Goal: Find specific page/section: Find specific page/section

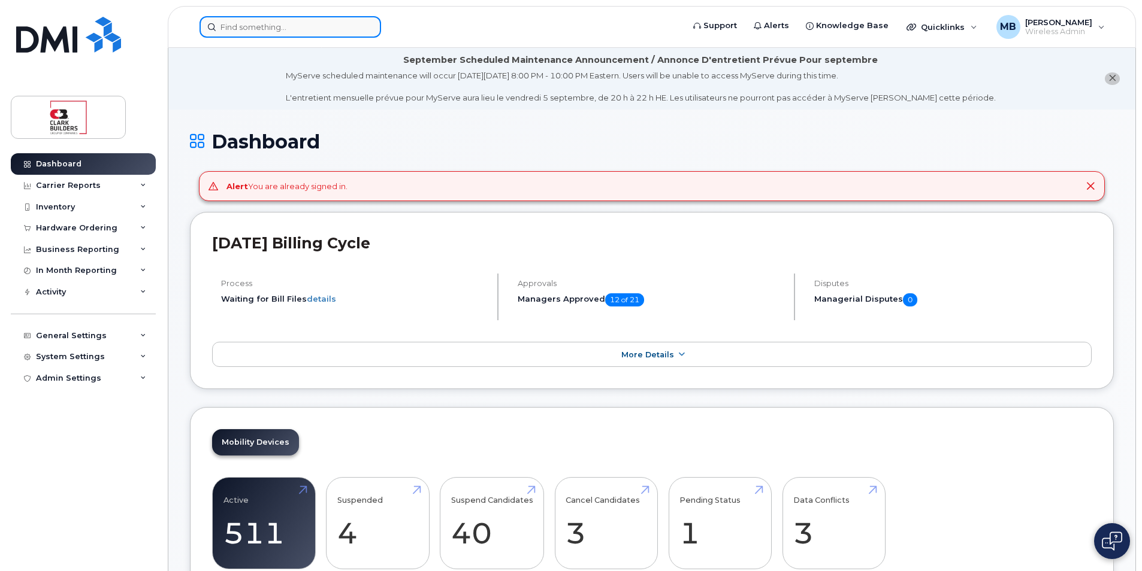
click at [248, 31] on input at bounding box center [289, 27] width 181 height 22
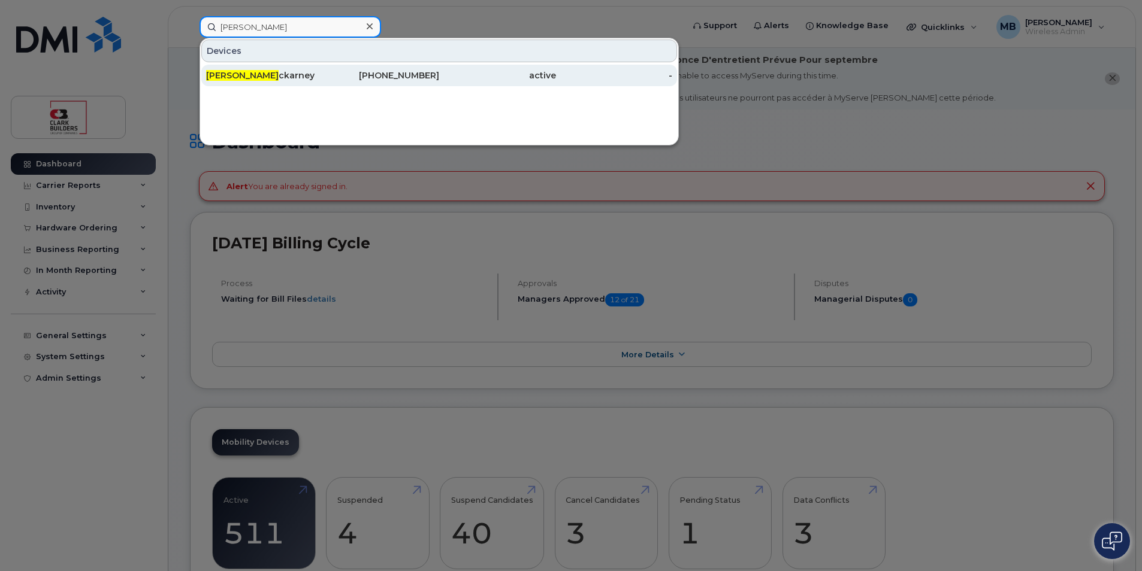
type input "patrick m"
click at [287, 70] on div "Patrick M ckarney" at bounding box center [264, 75] width 117 height 12
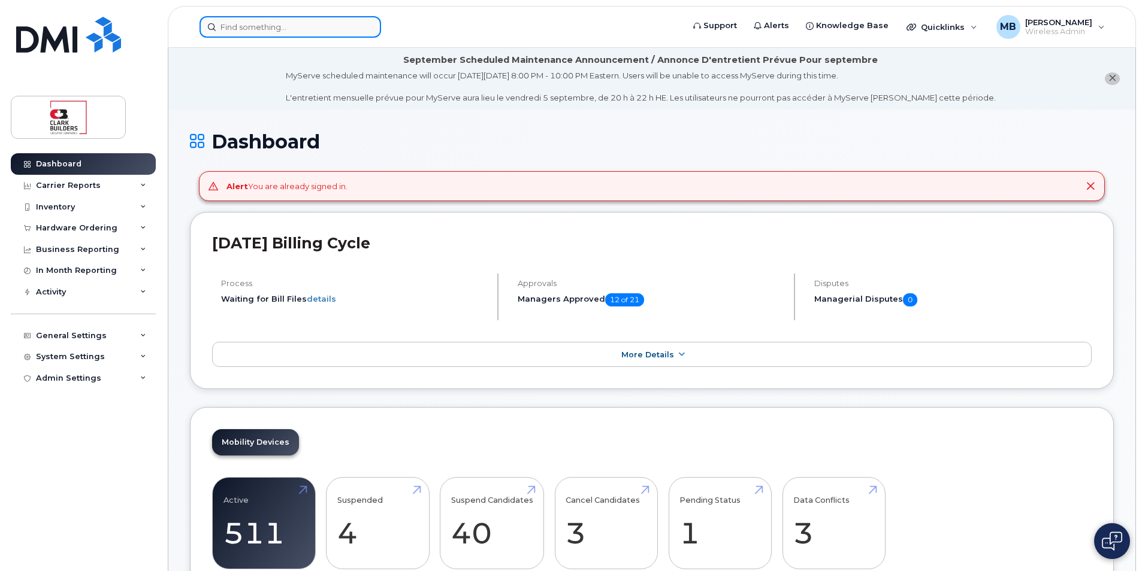
click at [265, 24] on input at bounding box center [289, 27] width 181 height 22
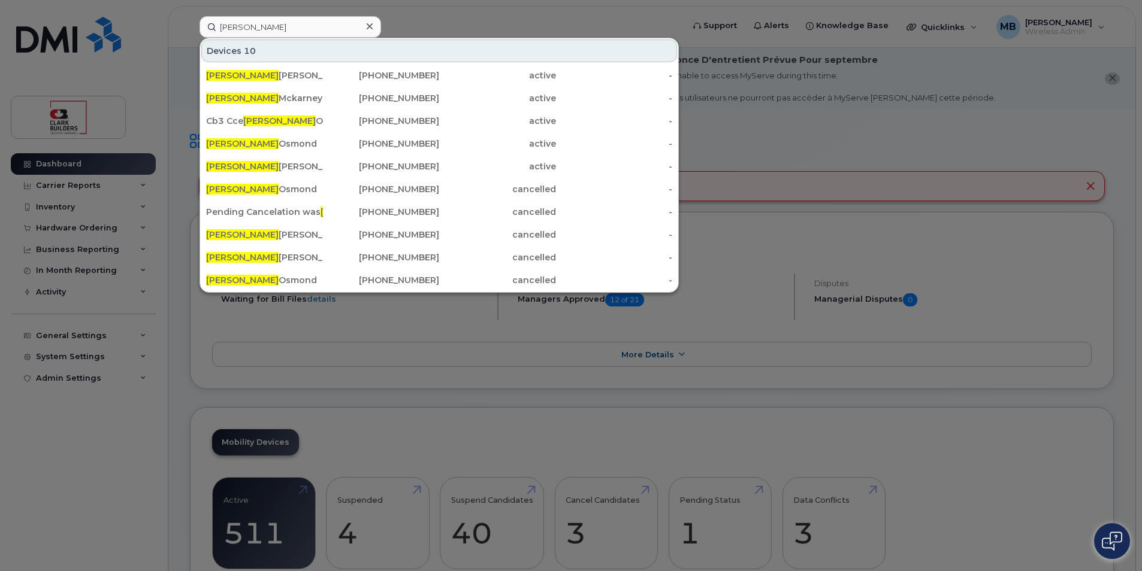
click at [621, 16] on div at bounding box center [571, 285] width 1142 height 571
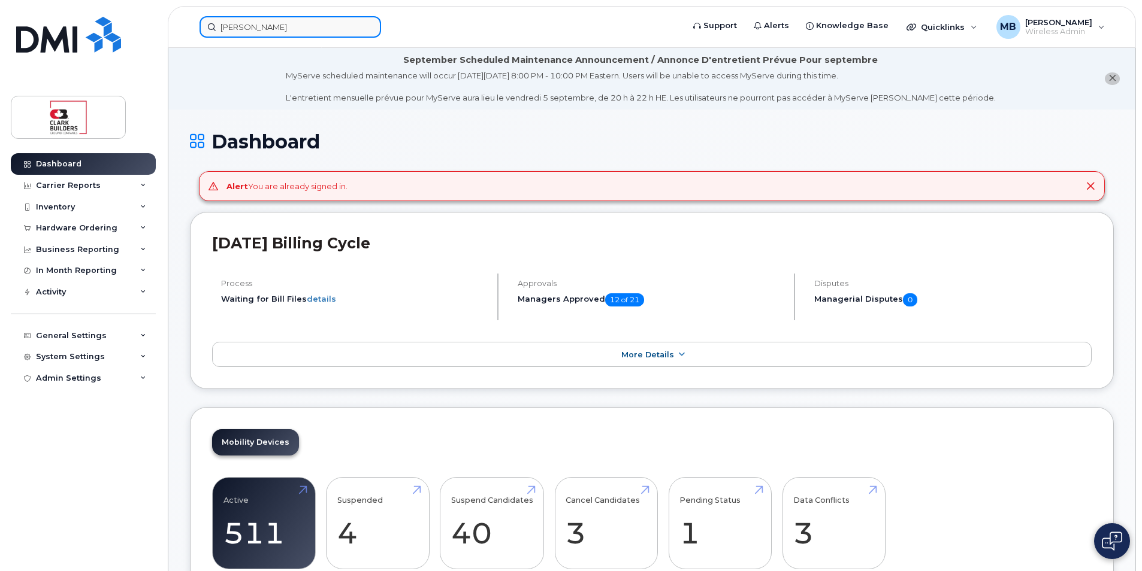
click at [291, 32] on input "patrick" at bounding box center [289, 27] width 181 height 22
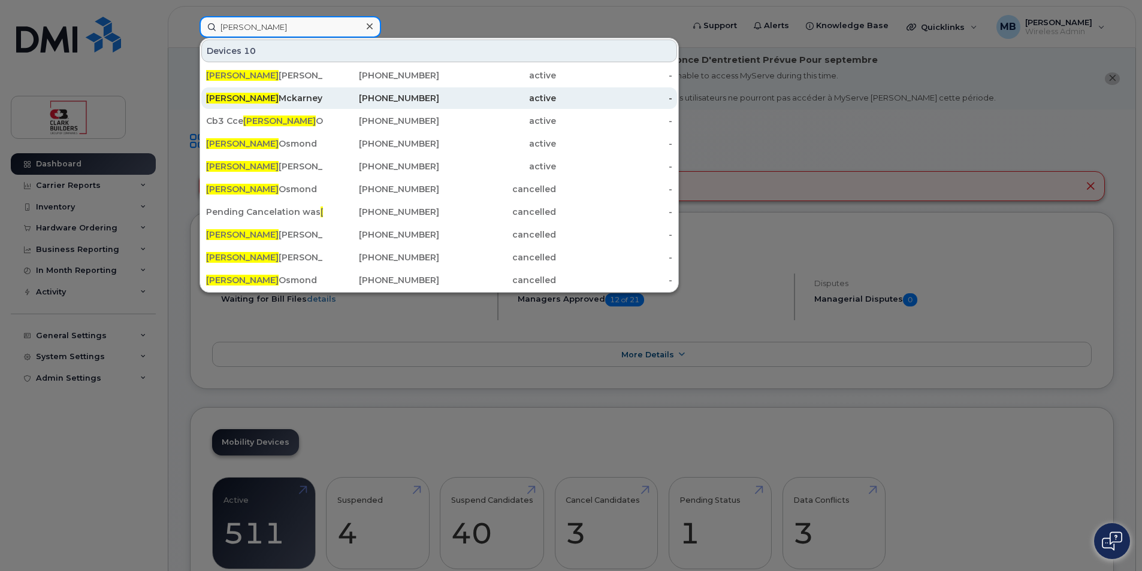
type input "patrick"
click at [323, 105] on div "Patrick Mckarney" at bounding box center [381, 98] width 117 height 22
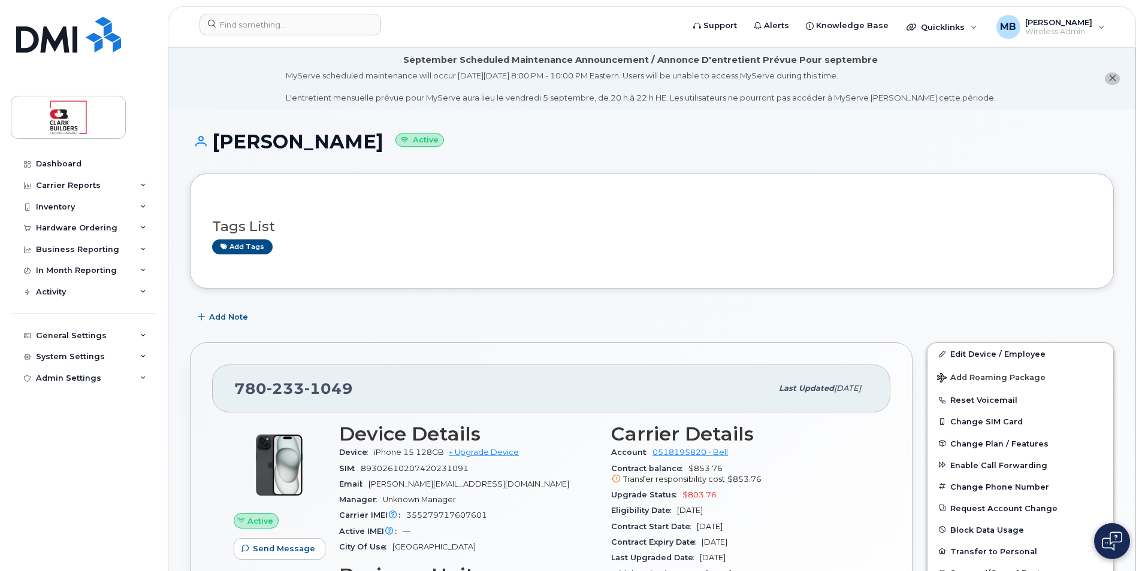
drag, startPoint x: 544, startPoint y: 129, endPoint x: 518, endPoint y: 117, distance: 28.4
click at [265, 27] on input at bounding box center [289, 25] width 181 height 22
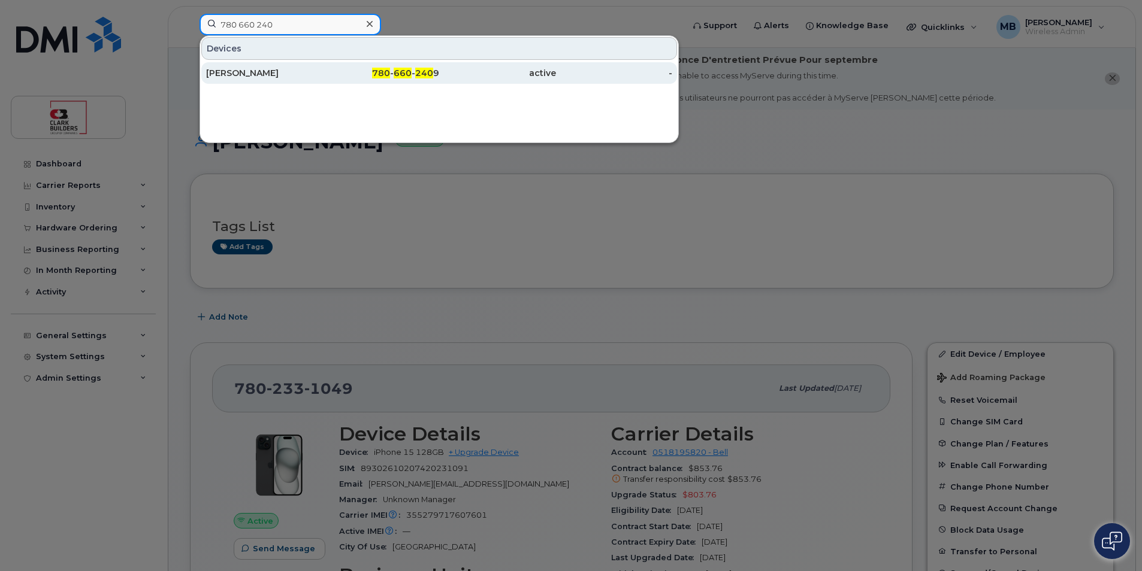
type input "780 660 240"
click at [322, 74] on div "[PERSON_NAME]" at bounding box center [264, 73] width 117 height 12
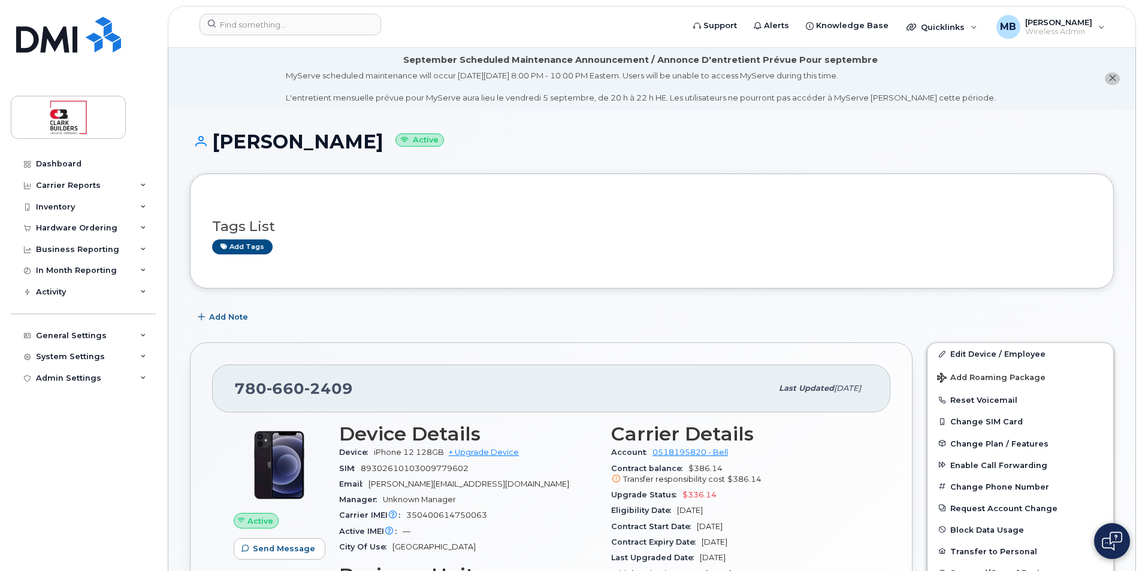
drag, startPoint x: 216, startPoint y: 137, endPoint x: 450, endPoint y: 139, distance: 234.2
click at [450, 139] on h1 "[PERSON_NAME] Active" at bounding box center [652, 141] width 924 height 21
copy h1 "[PERSON_NAME]"
